Goal: Transaction & Acquisition: Purchase product/service

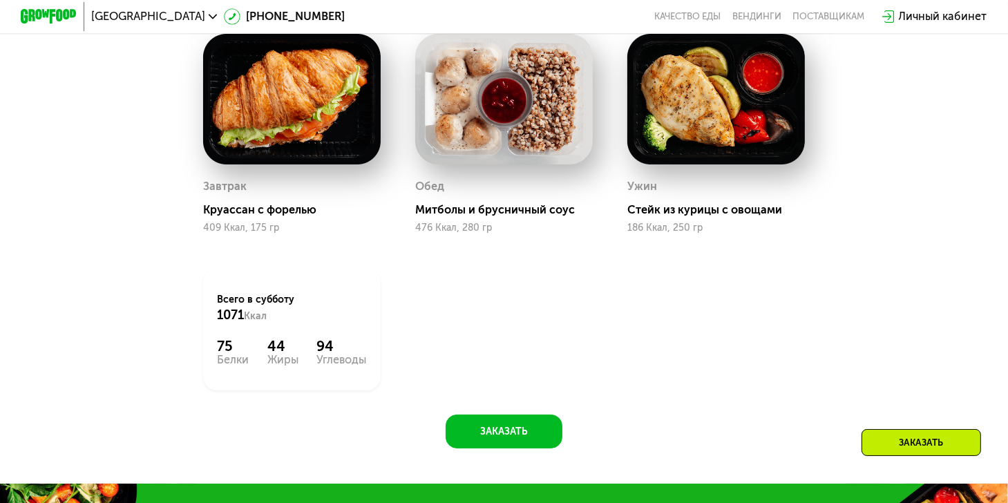
scroll to position [760, 0]
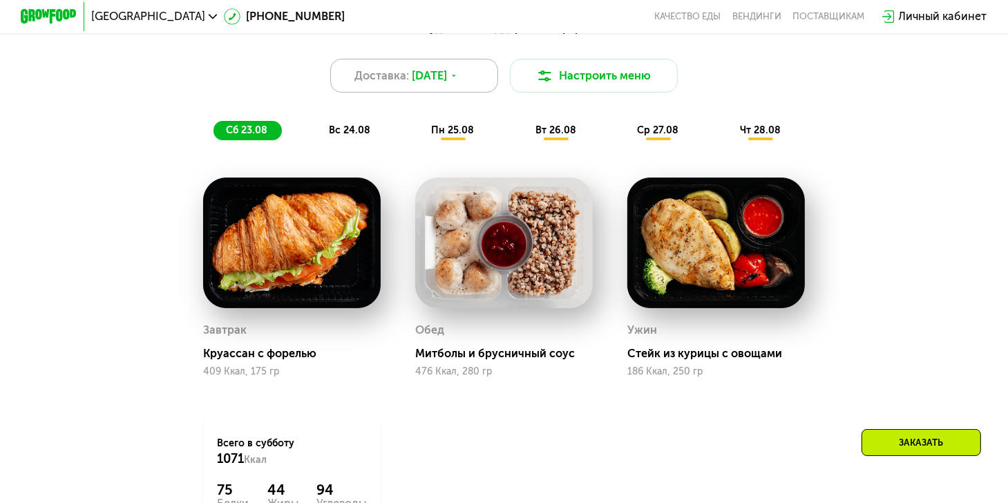
click at [414, 84] on span "[DATE]" at bounding box center [429, 76] width 35 height 17
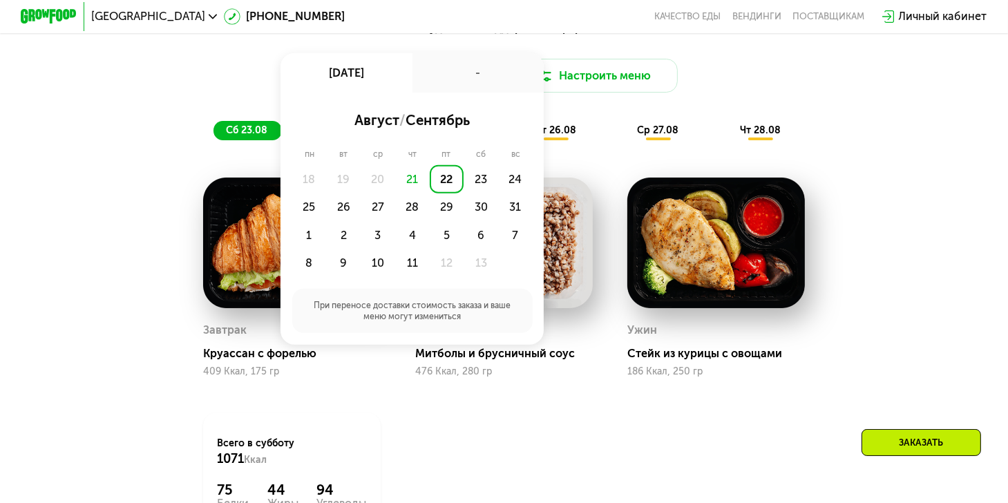
click at [451, 184] on div "22" at bounding box center [447, 179] width 35 height 28
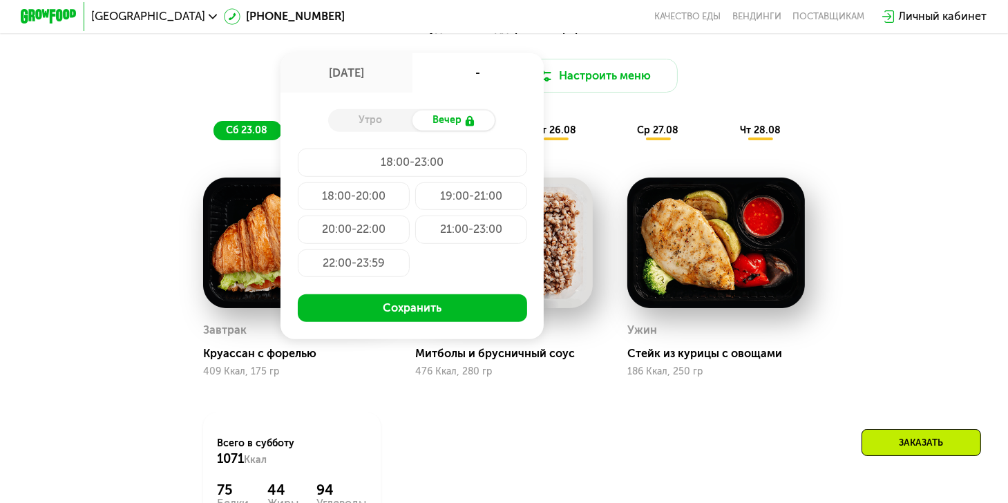
click at [358, 130] on div "Утро" at bounding box center [370, 120] width 84 height 19
click at [362, 129] on div "Утро" at bounding box center [370, 120] width 84 height 19
click at [444, 129] on div "Вечер" at bounding box center [454, 120] width 84 height 19
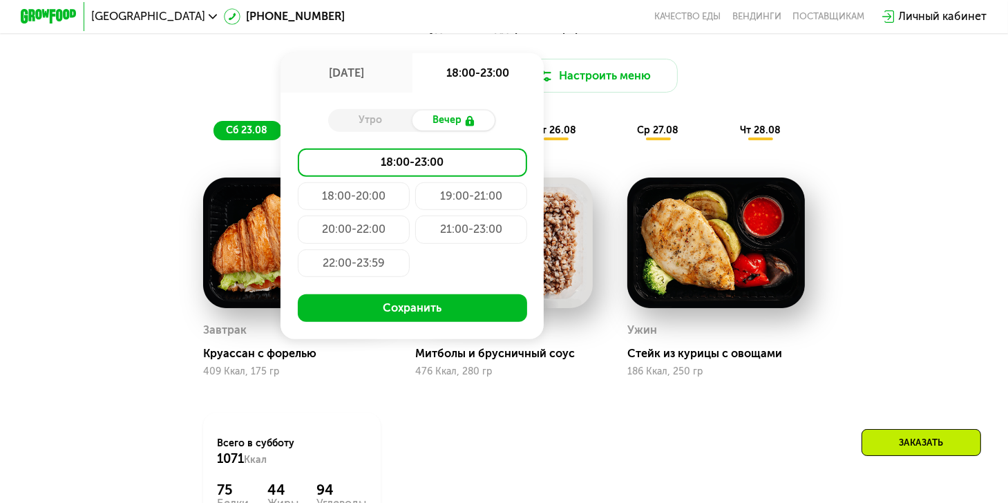
click at [383, 127] on div "Утро" at bounding box center [370, 120] width 84 height 19
click at [459, 77] on div "18:00-23:00" at bounding box center [477, 72] width 131 height 39
click at [336, 76] on div "[DATE]" at bounding box center [345, 72] width 131 height 39
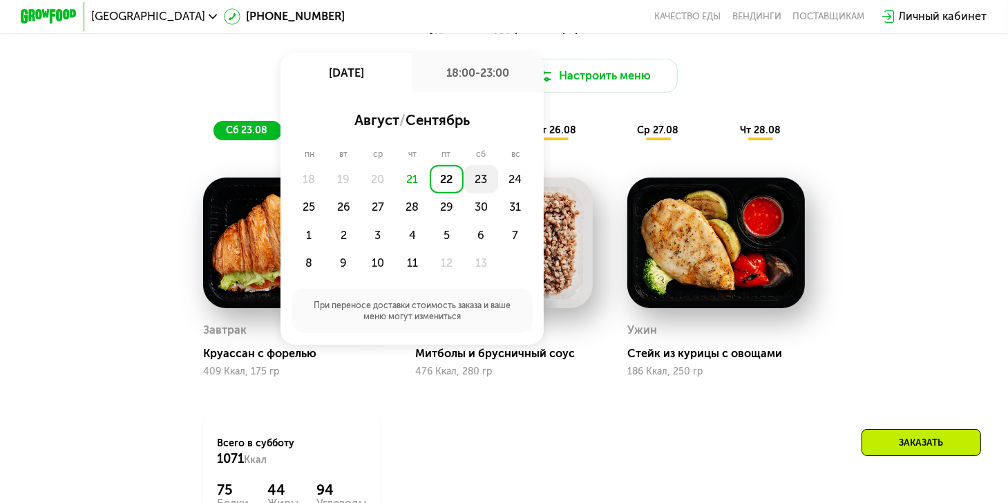
click at [498, 188] on div "23" at bounding box center [515, 179] width 35 height 28
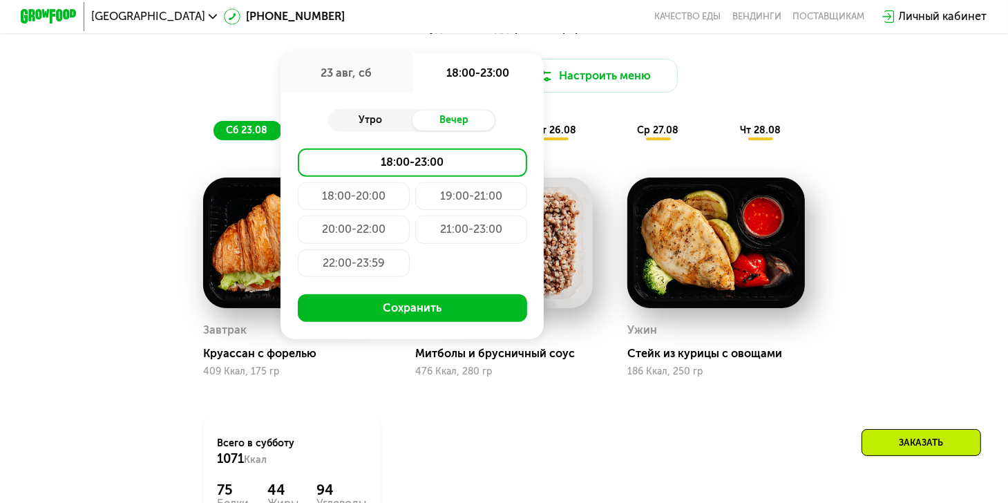
click at [367, 128] on div "Утро" at bounding box center [370, 120] width 84 height 19
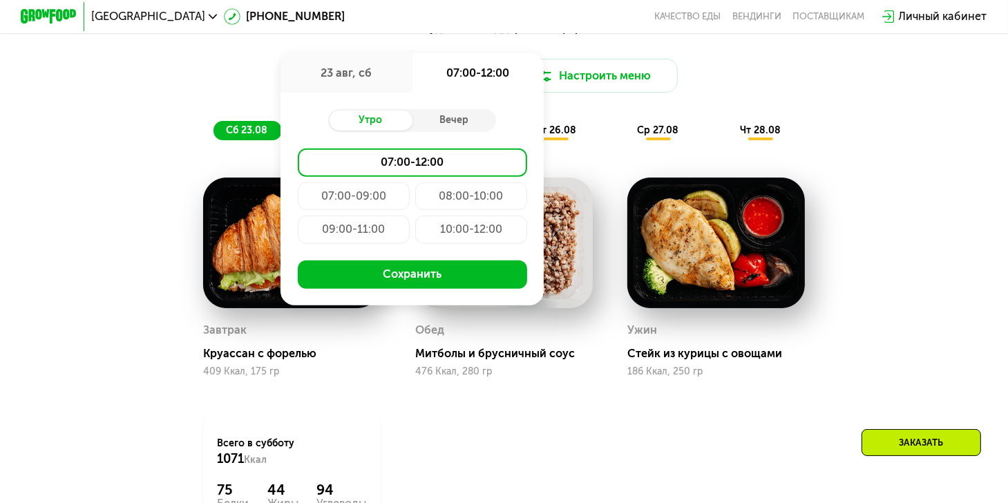
click at [934, 151] on div "Похудение и поддержание формы Доставка: [DATE] авг, сб 07:00-12:00 Утро Вечер 0…" at bounding box center [504, 301] width 862 height 581
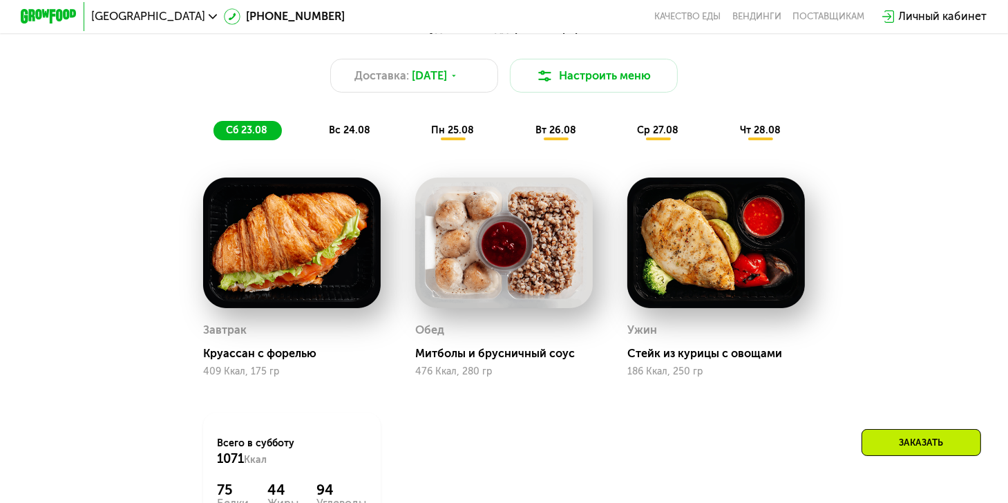
click at [351, 133] on span "вс 24.08" at bounding box center [349, 130] width 41 height 12
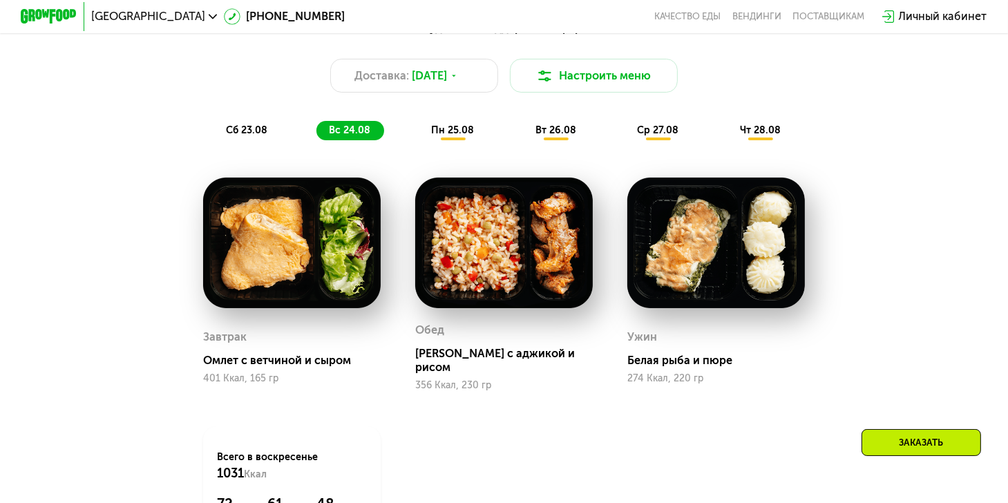
click at [450, 136] on span "пн 25.08" at bounding box center [452, 130] width 43 height 12
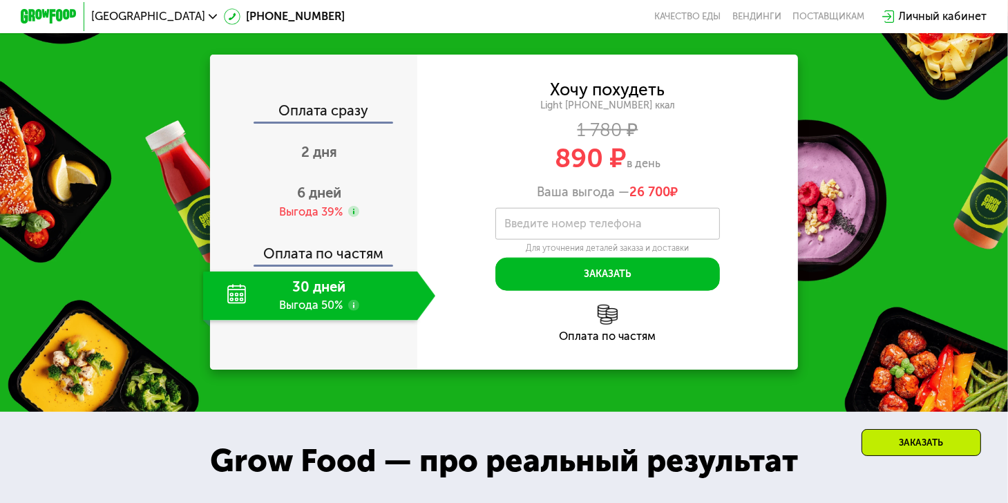
scroll to position [1450, 0]
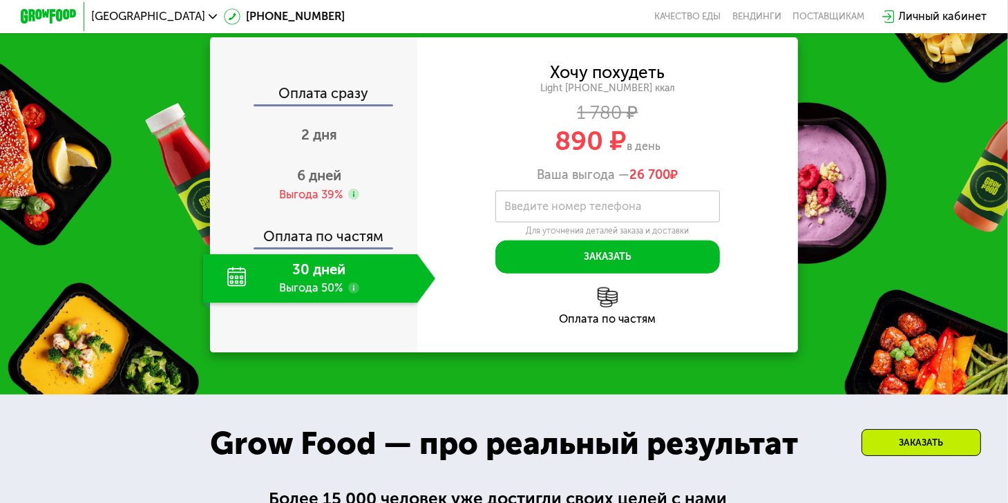
click at [351, 294] on use at bounding box center [353, 287] width 11 height 11
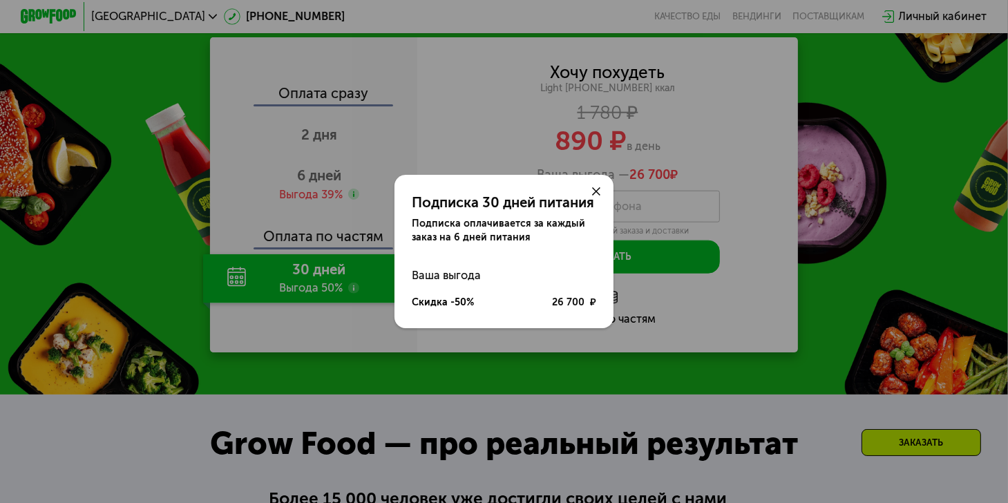
click at [594, 187] on use at bounding box center [596, 191] width 8 height 8
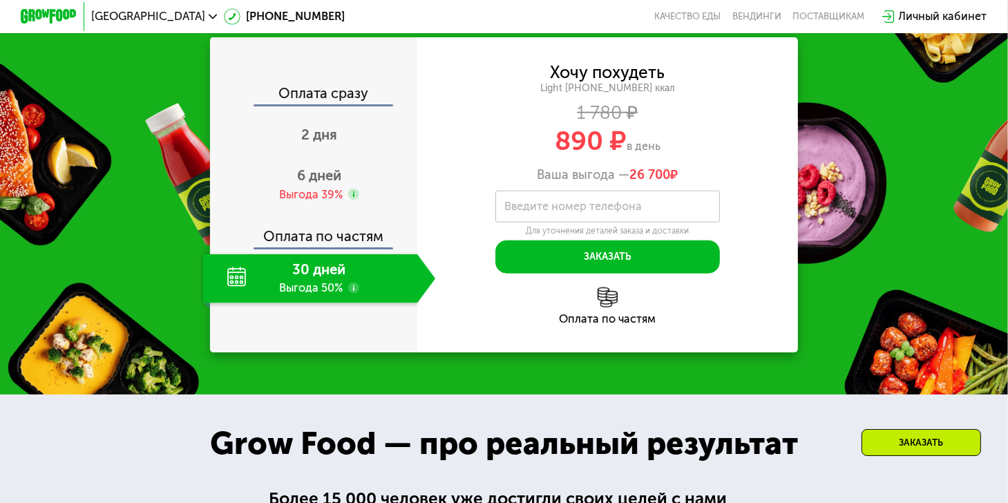
click at [318, 104] on div "Оплата сразу" at bounding box center [314, 95] width 206 height 18
click at [318, 143] on span "2 дня" at bounding box center [319, 134] width 36 height 17
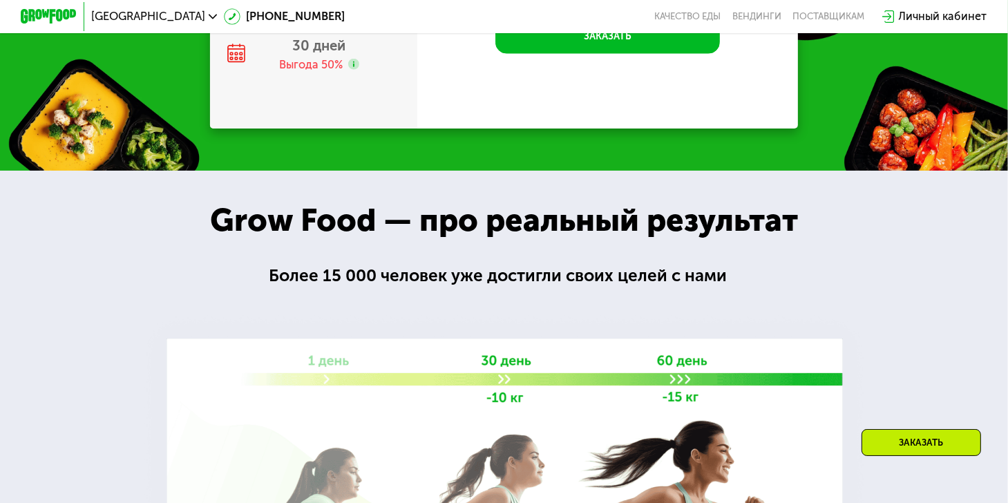
scroll to position [1361, 0]
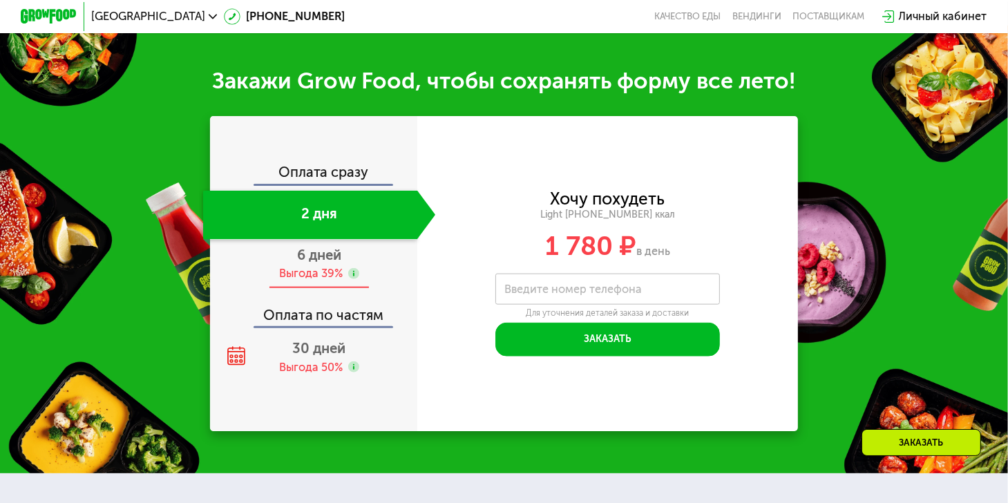
click at [321, 263] on span "6 дней" at bounding box center [319, 255] width 44 height 17
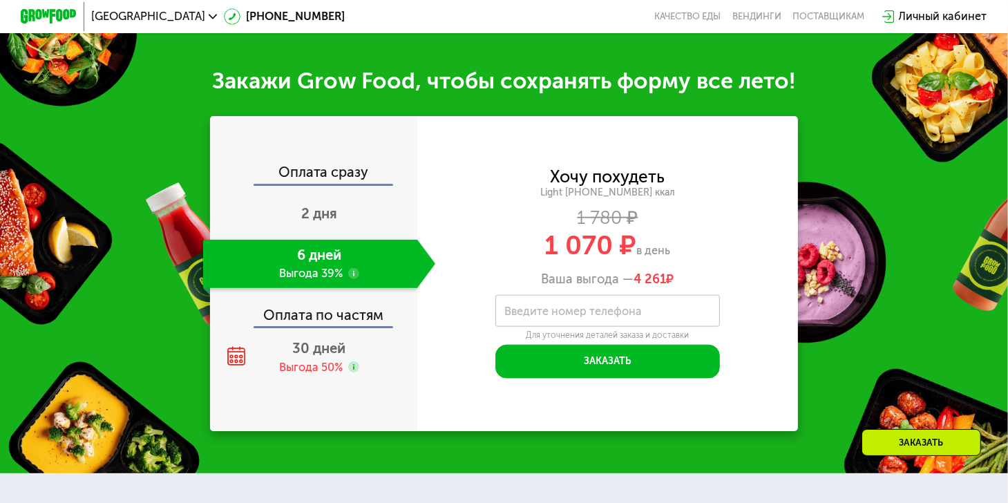
click at [325, 327] on div "Оплата по частям" at bounding box center [314, 310] width 206 height 32
click at [322, 375] on div "Выгода 50%" at bounding box center [311, 367] width 64 height 15
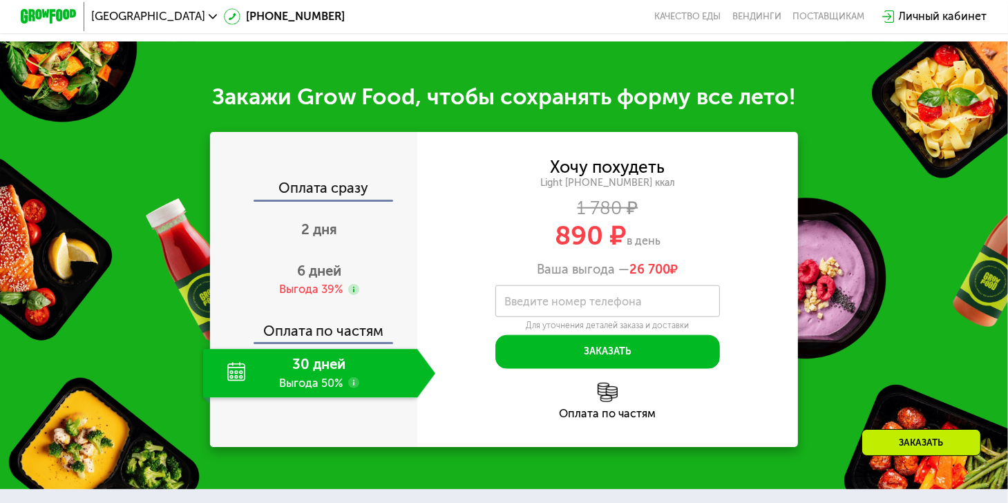
scroll to position [1430, 0]
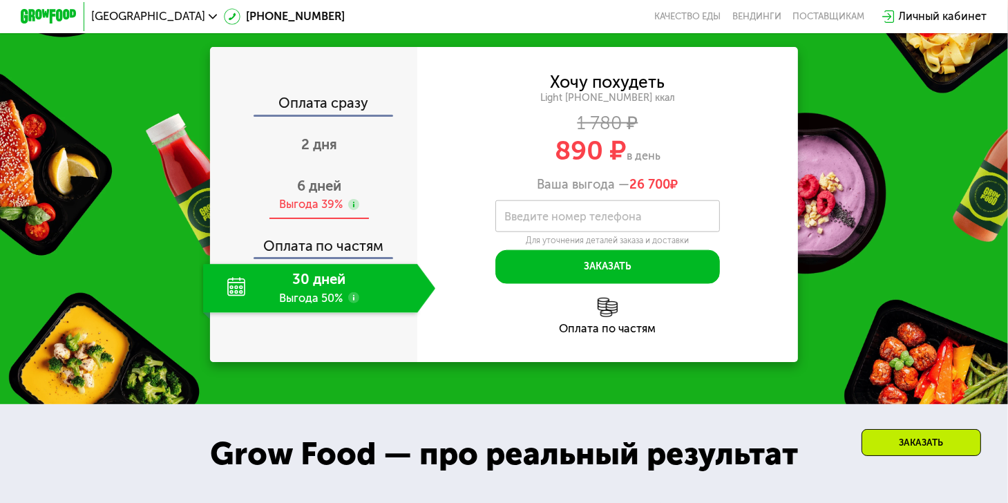
click at [318, 194] on span "6 дней" at bounding box center [319, 186] width 44 height 17
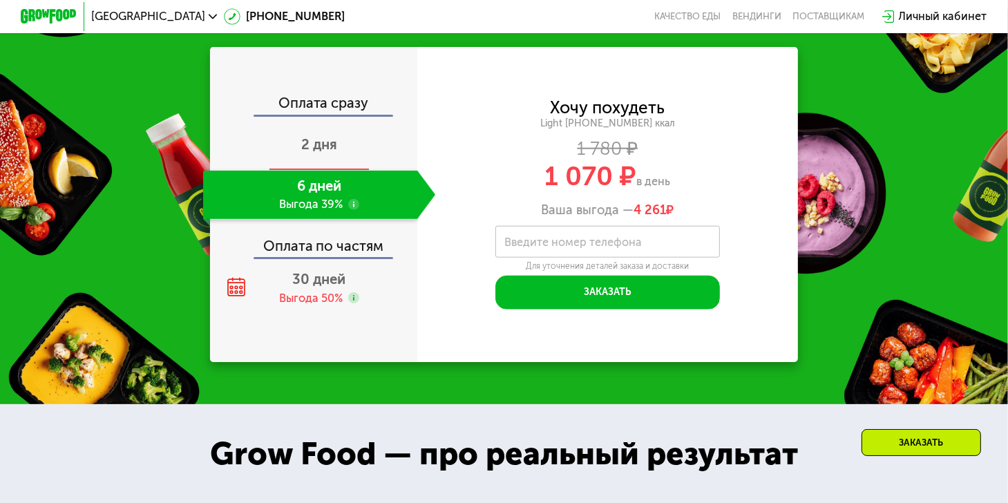
click at [325, 153] on span "2 дня" at bounding box center [319, 144] width 36 height 17
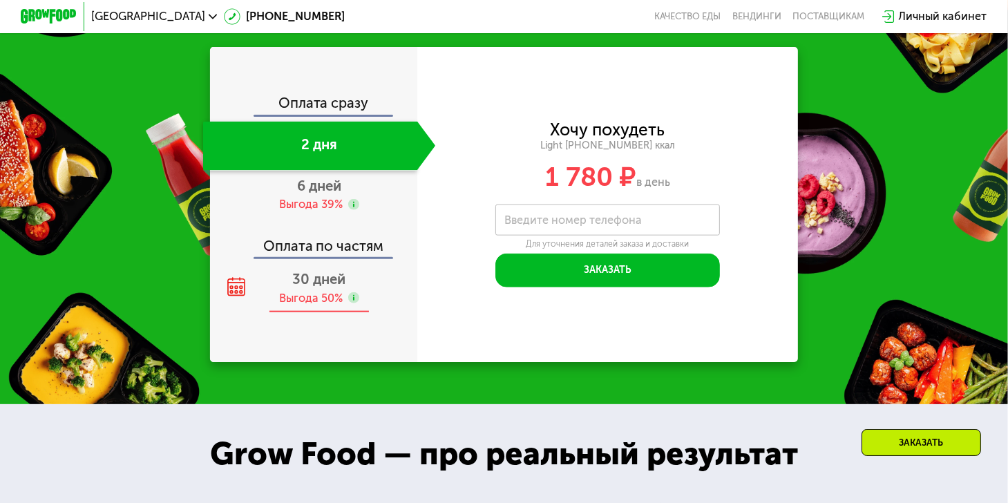
click at [328, 305] on div "30 дней Выгода 50%" at bounding box center [319, 288] width 232 height 49
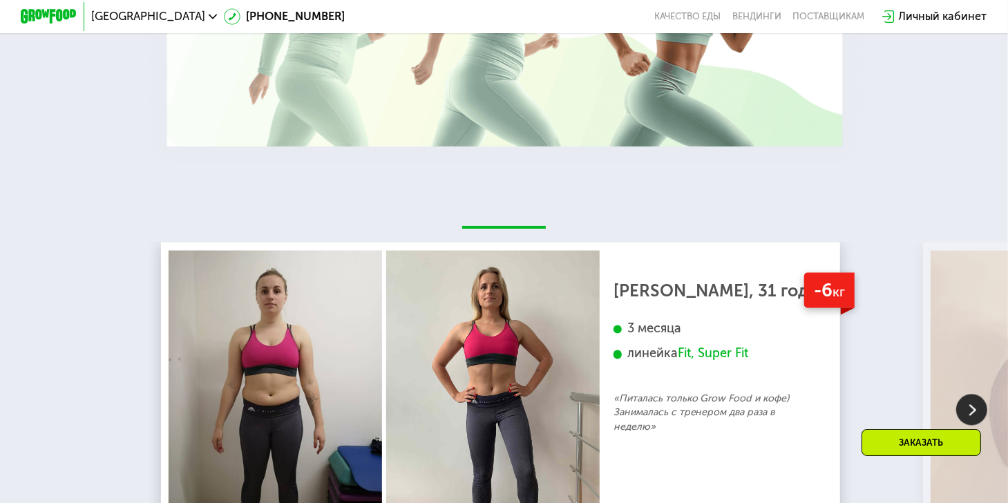
scroll to position [2328, 0]
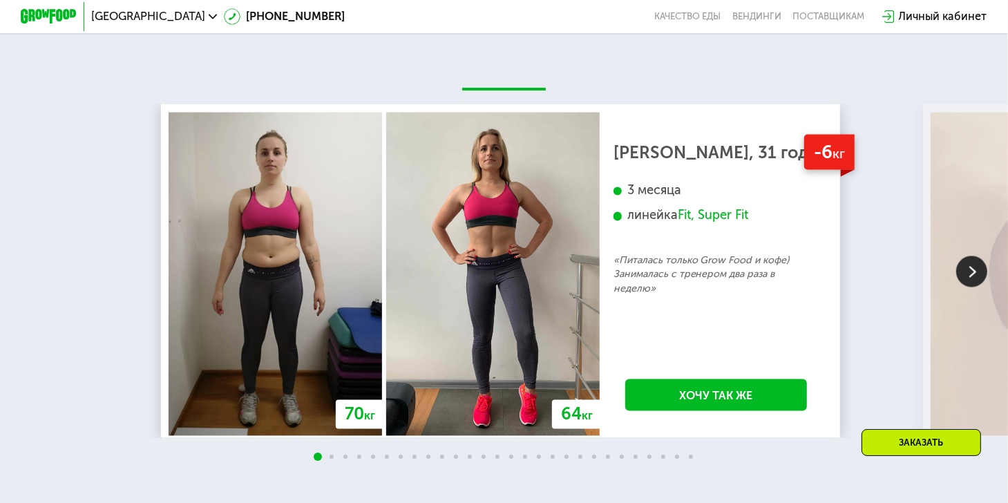
click at [973, 287] on img at bounding box center [971, 271] width 31 height 31
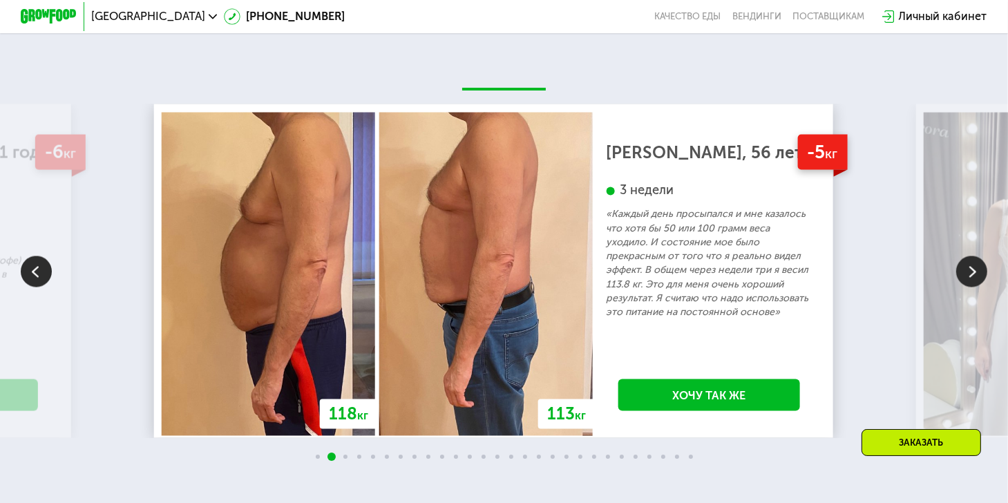
click at [973, 287] on img at bounding box center [971, 271] width 31 height 31
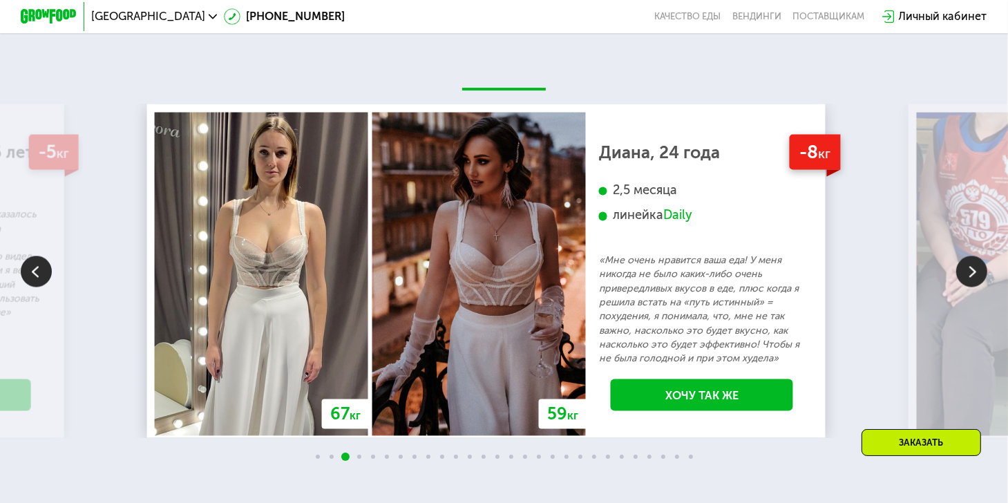
click at [973, 287] on img at bounding box center [971, 271] width 31 height 31
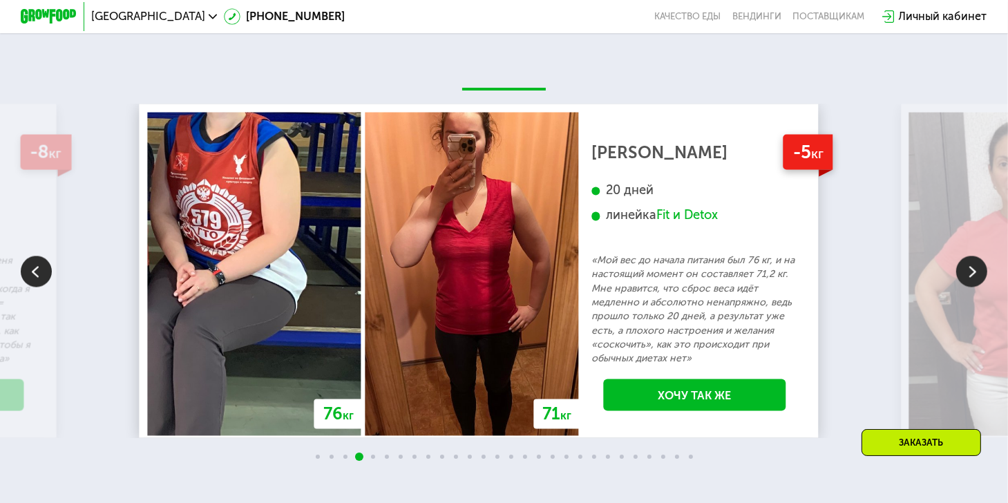
click at [972, 287] on img at bounding box center [971, 271] width 31 height 31
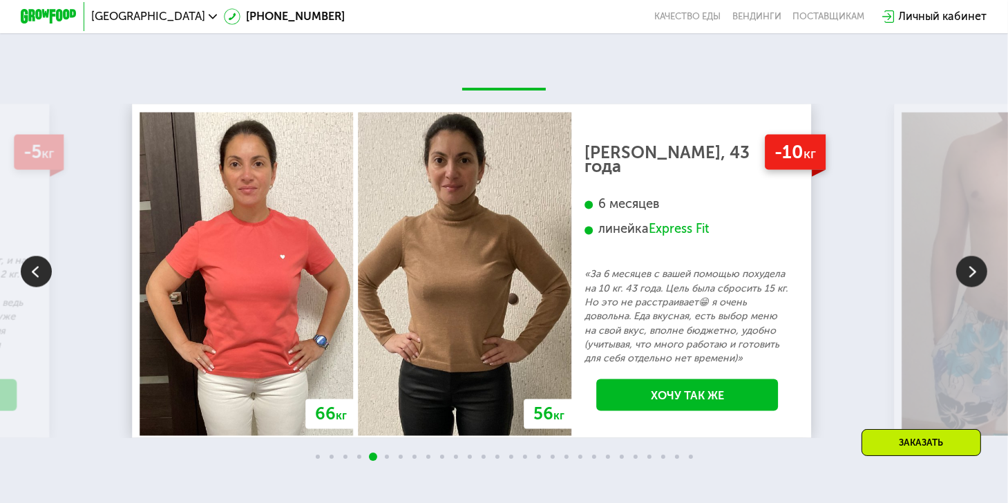
click at [972, 287] on img at bounding box center [971, 271] width 31 height 31
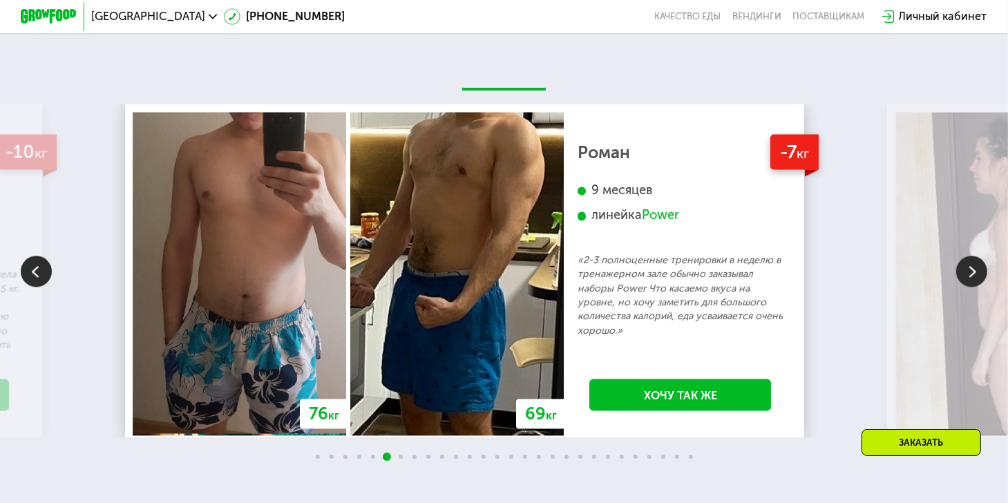
click at [972, 287] on img at bounding box center [971, 271] width 31 height 31
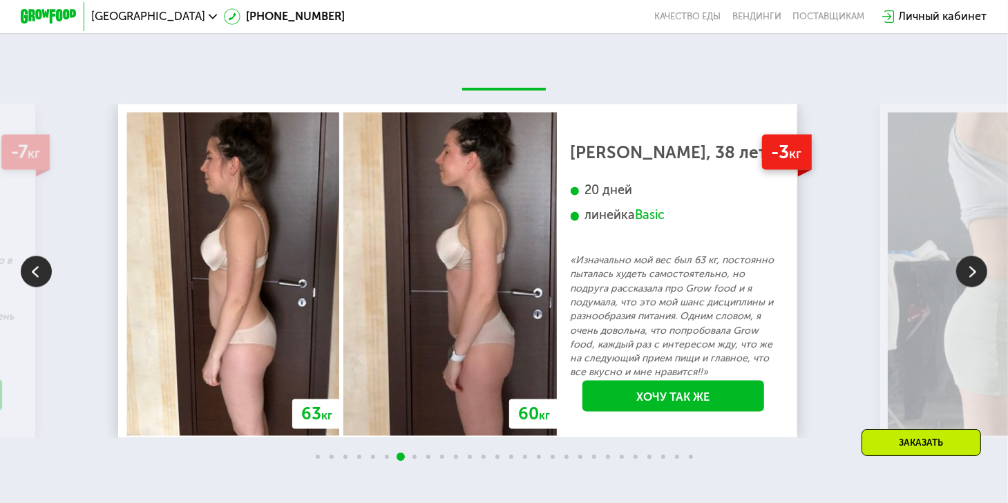
click at [972, 287] on img at bounding box center [971, 271] width 31 height 31
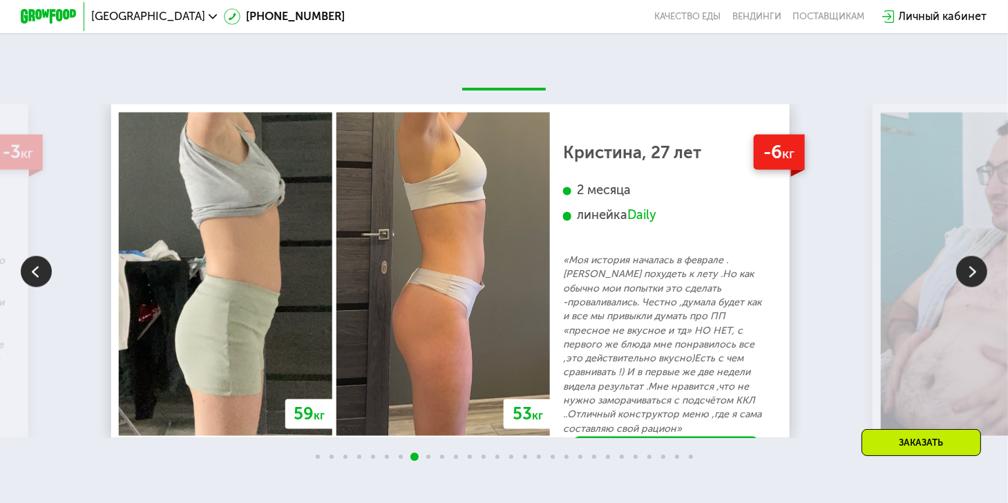
click at [972, 287] on img at bounding box center [971, 271] width 31 height 31
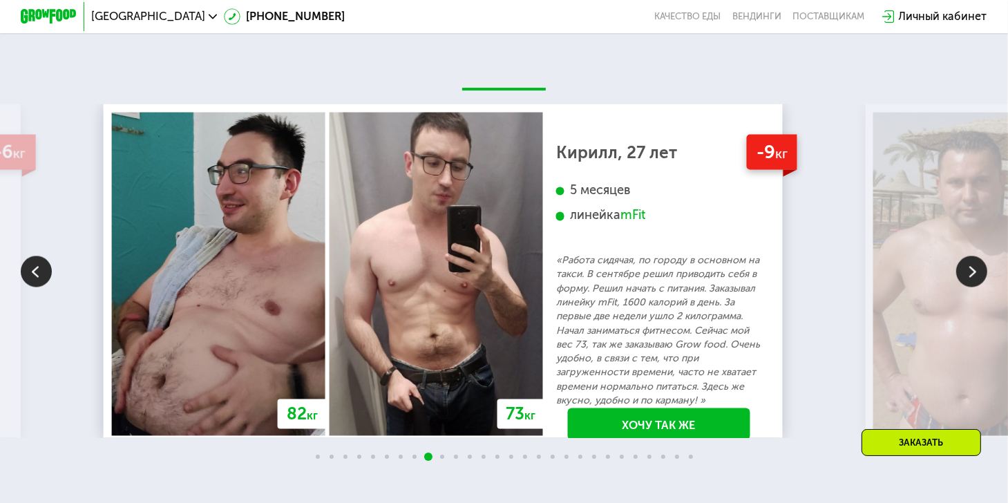
click at [972, 287] on img at bounding box center [971, 271] width 31 height 31
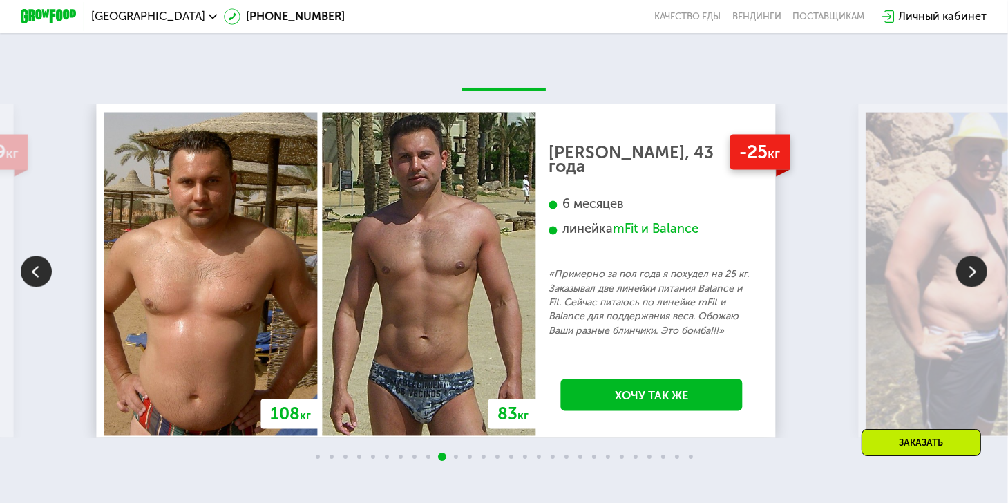
click at [972, 287] on img at bounding box center [971, 271] width 31 height 31
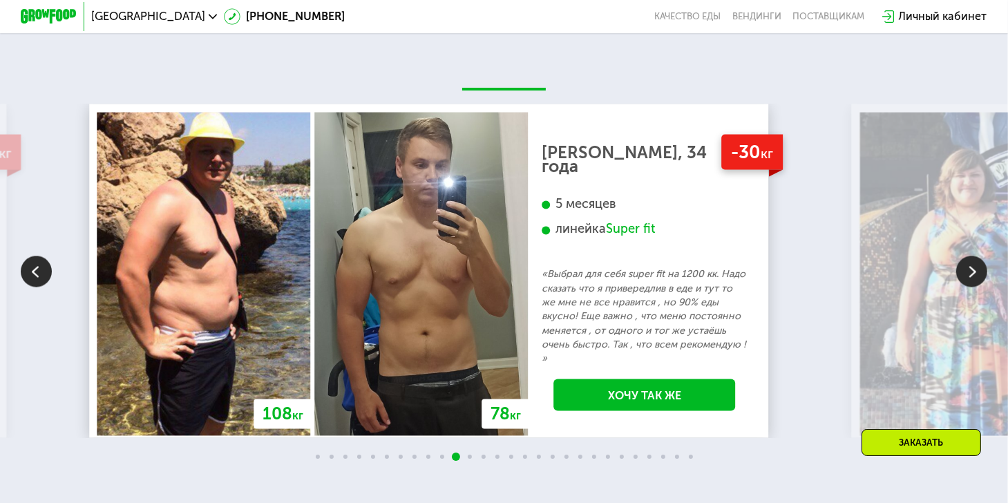
click at [972, 287] on img at bounding box center [971, 271] width 31 height 31
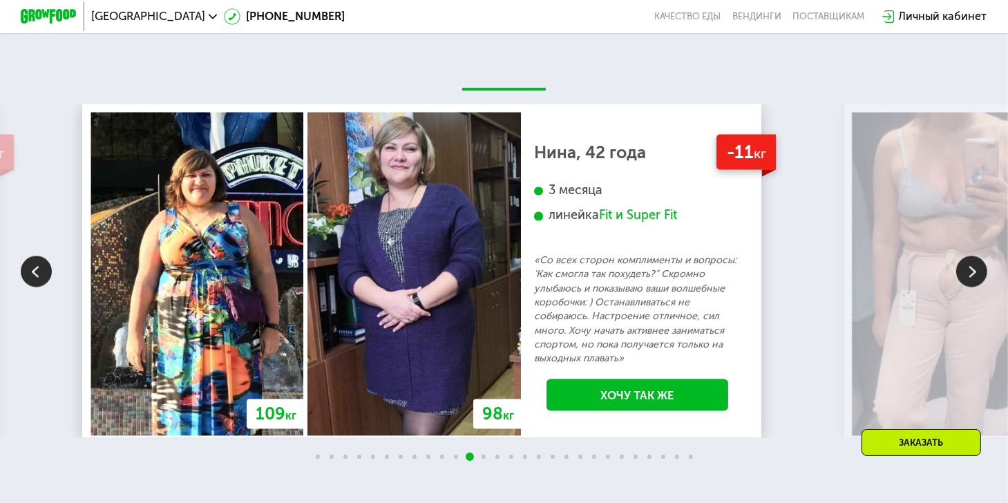
click at [972, 287] on img at bounding box center [971, 271] width 31 height 31
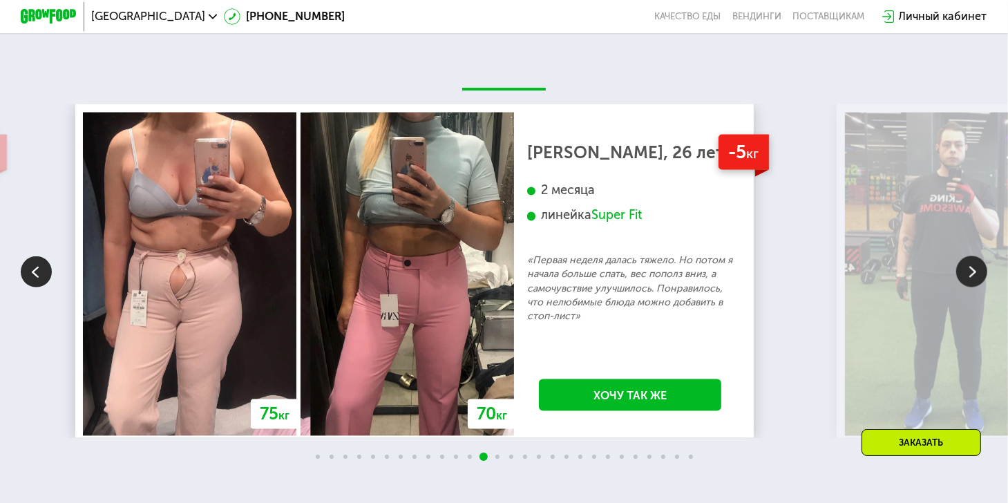
click at [972, 287] on img at bounding box center [971, 271] width 31 height 31
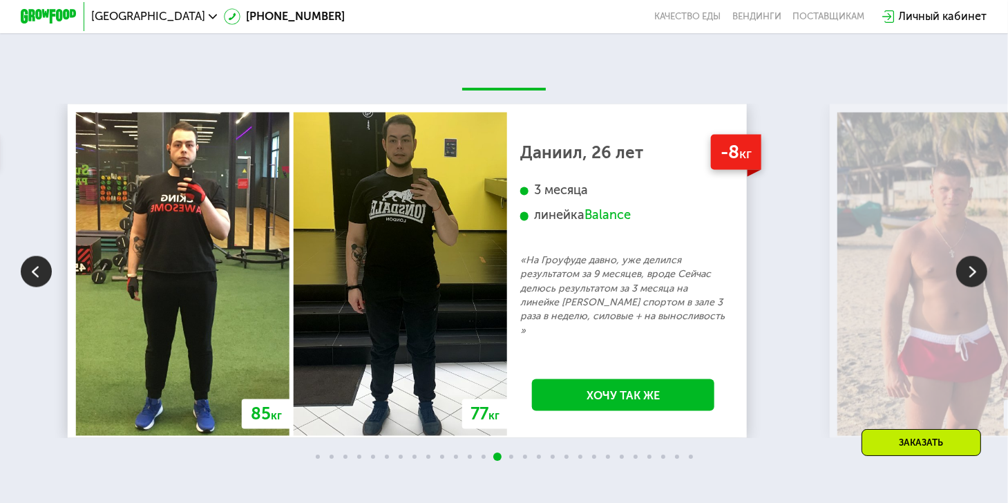
click at [972, 287] on img at bounding box center [971, 271] width 31 height 31
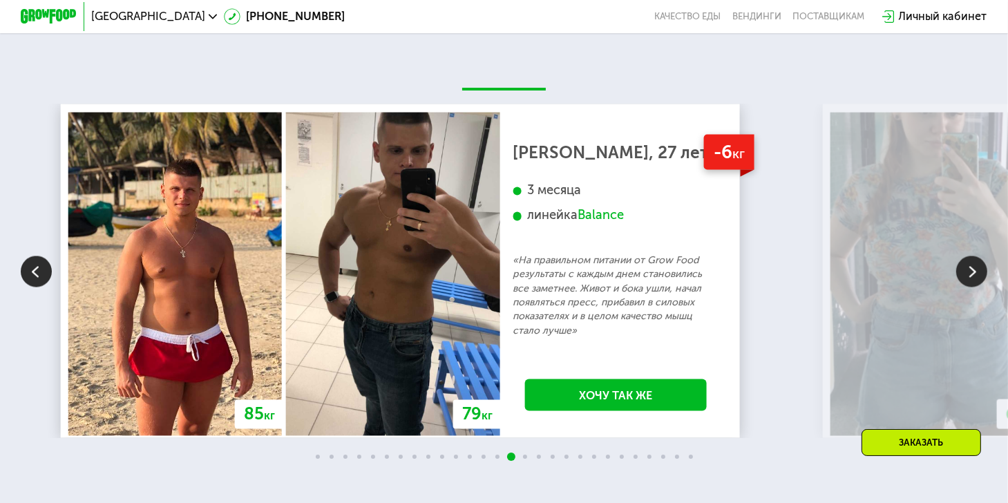
click at [972, 287] on img at bounding box center [971, 271] width 31 height 31
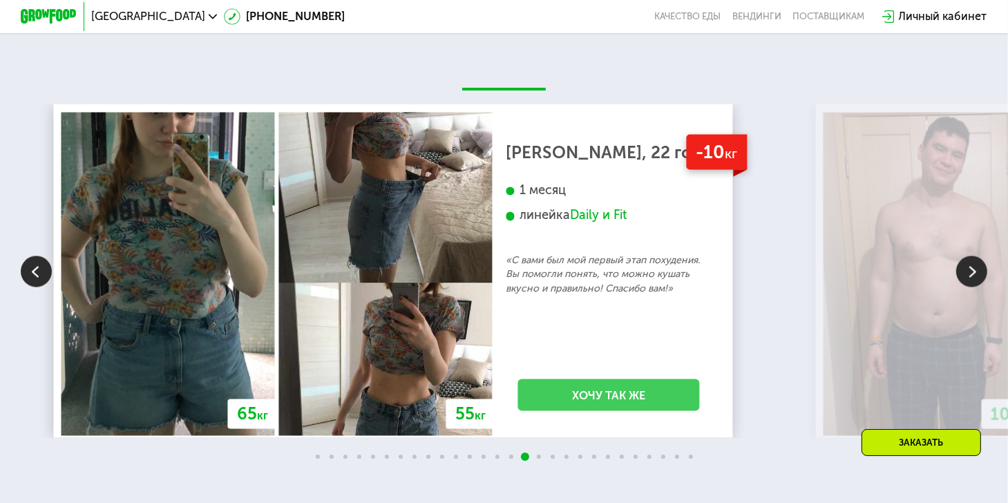
click at [699, 411] on link "Хочу так же" at bounding box center [608, 395] width 182 height 32
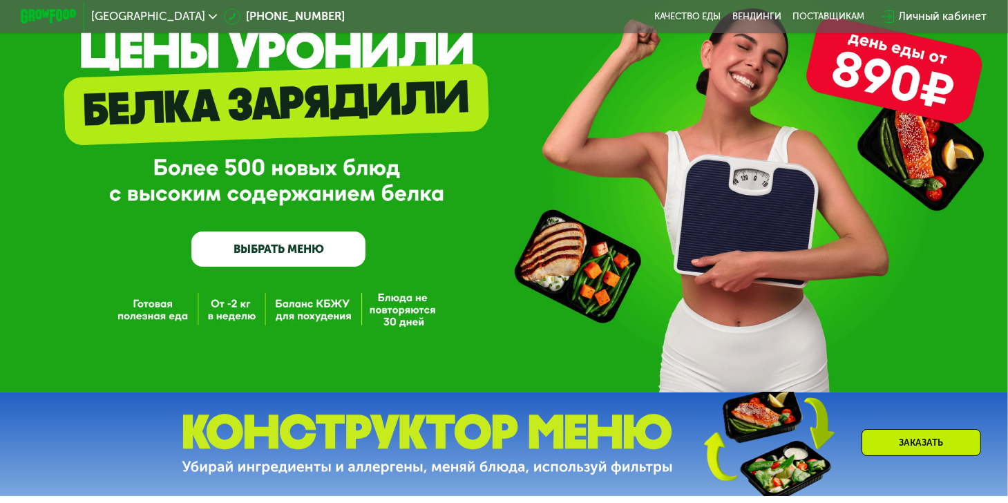
scroll to position [53, 0]
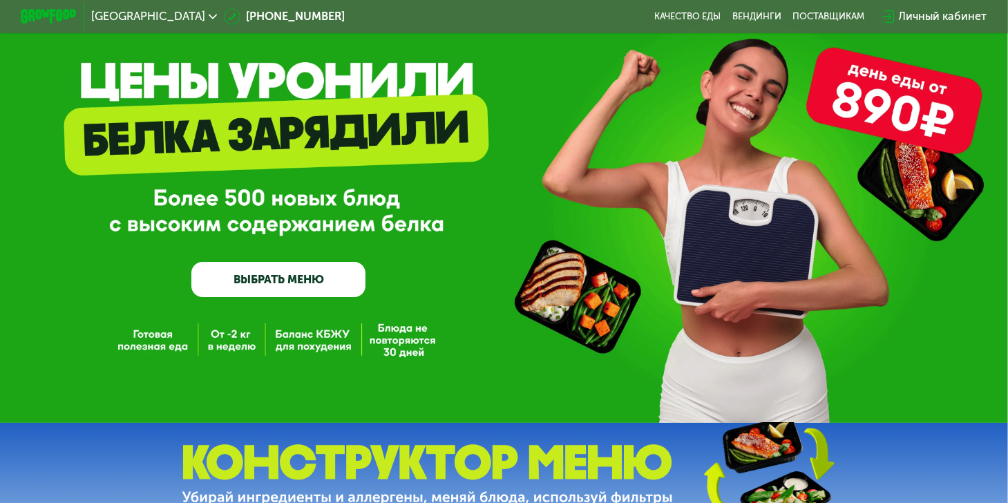
click at [307, 291] on link "ВЫБРАТЬ МЕНЮ" at bounding box center [278, 279] width 174 height 35
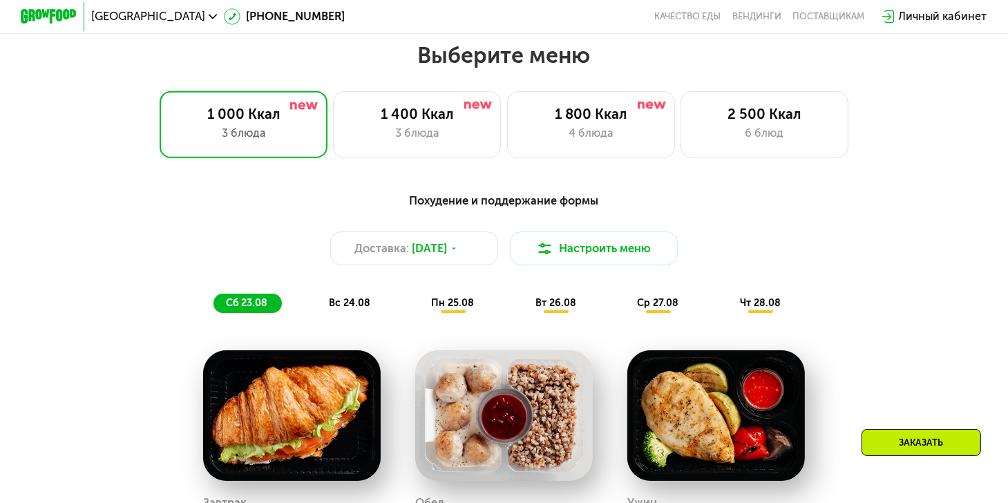
scroll to position [600, 0]
